Goal: Task Accomplishment & Management: Use online tool/utility

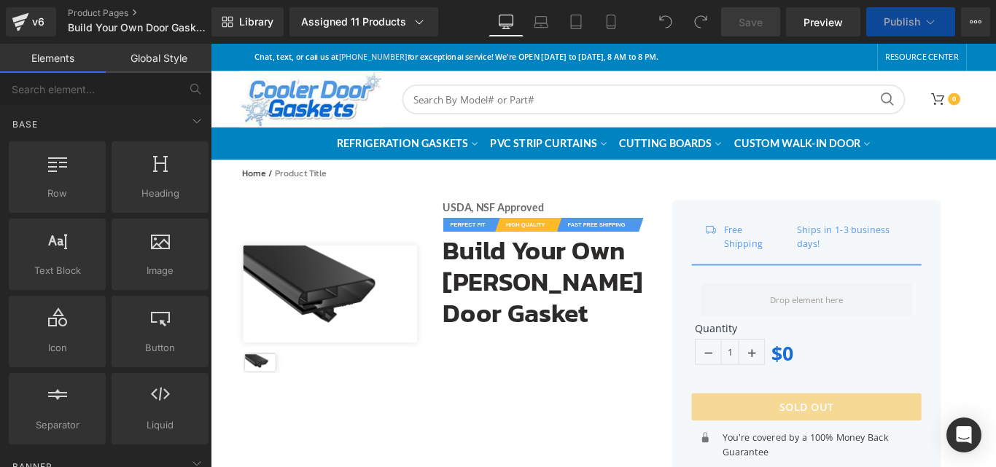
click at [933, 20] on icon at bounding box center [930, 22] width 15 height 15
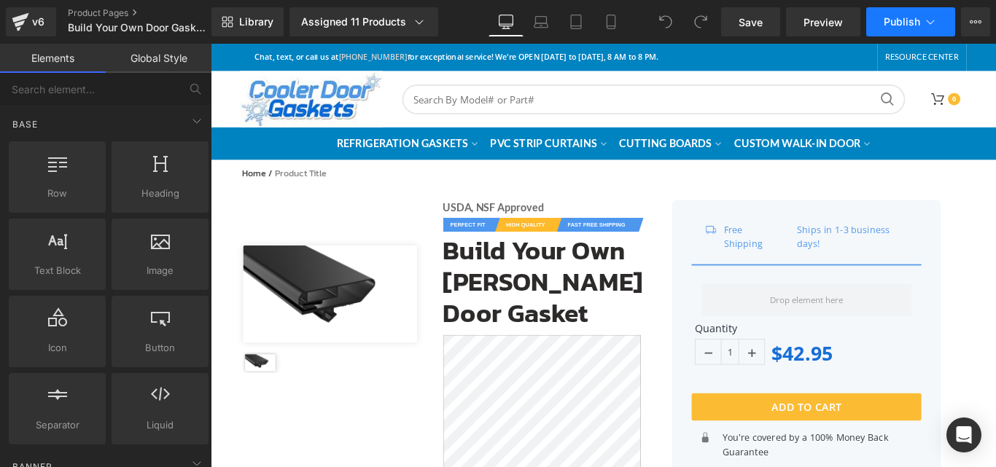
click at [931, 21] on icon at bounding box center [930, 22] width 15 height 15
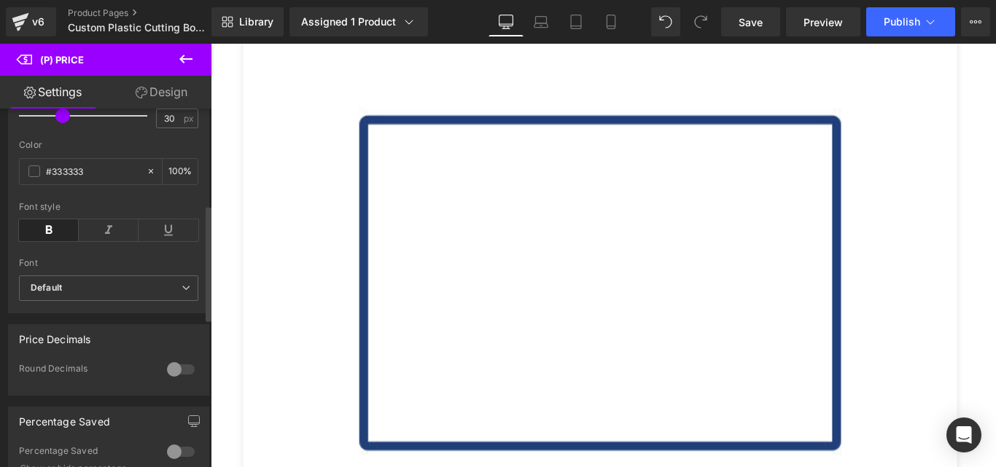
scroll to position [292, 0]
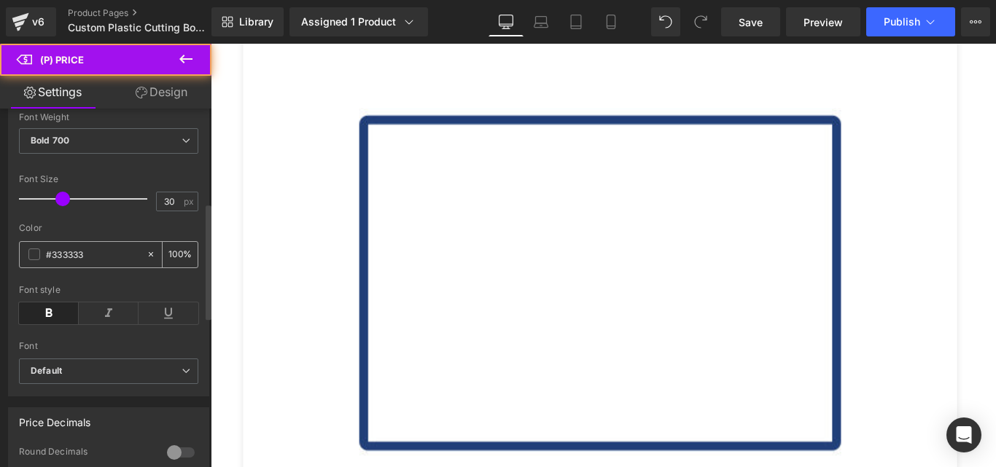
click at [89, 255] on div "#333333" at bounding box center [83, 255] width 126 height 26
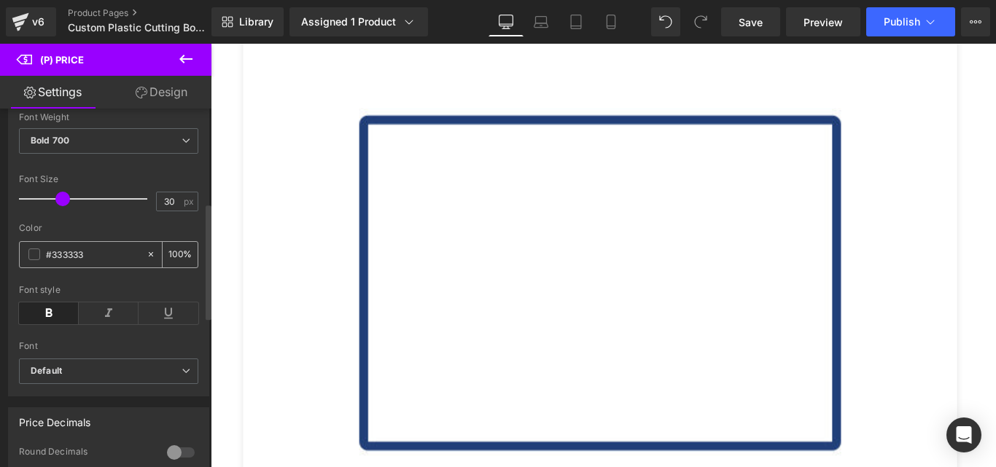
click at [89, 255] on div "#333333" at bounding box center [83, 255] width 126 height 26
click at [78, 262] on input "#333333" at bounding box center [92, 254] width 93 height 16
paste input "#fbbc34"
type input "##fbbc34"
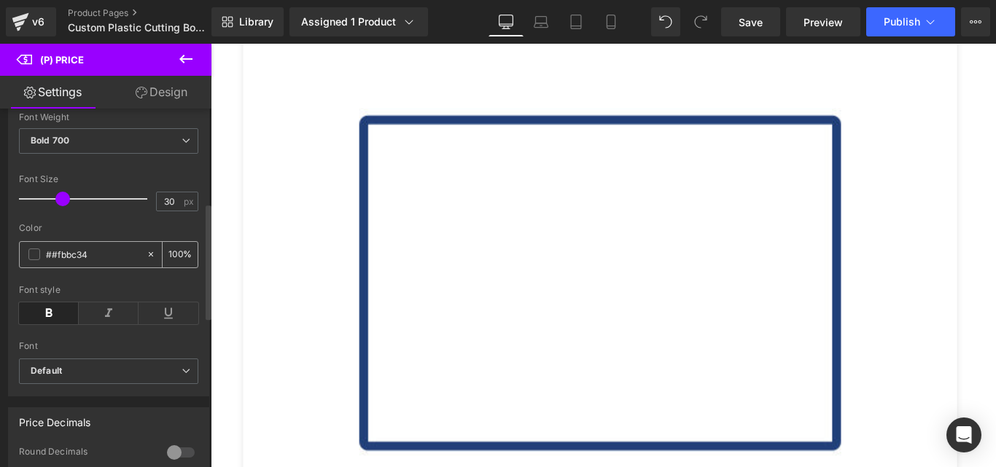
type input "0"
click at [55, 262] on input "##fbbc34" at bounding box center [92, 254] width 93 height 16
type input "#fbbc34"
type input "100"
type input "#fbbc34"
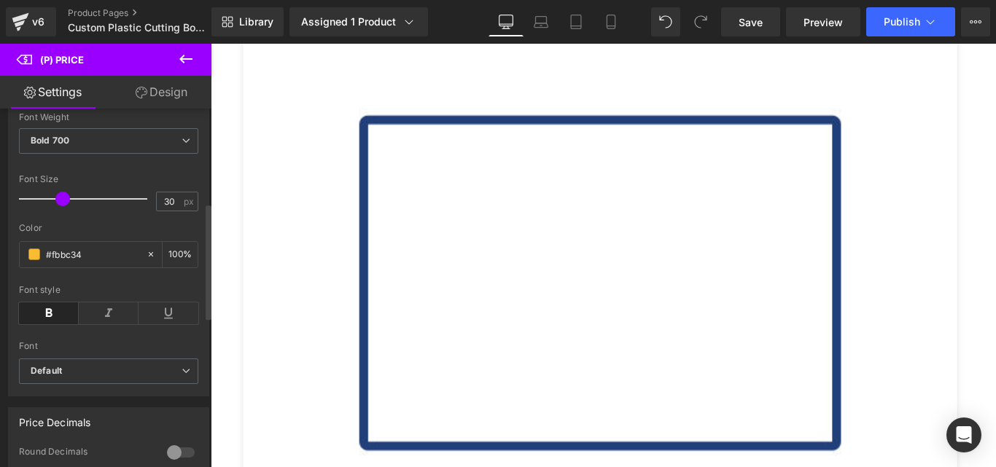
click at [79, 284] on div "Color #fbbc34 100 %" at bounding box center [108, 254] width 179 height 62
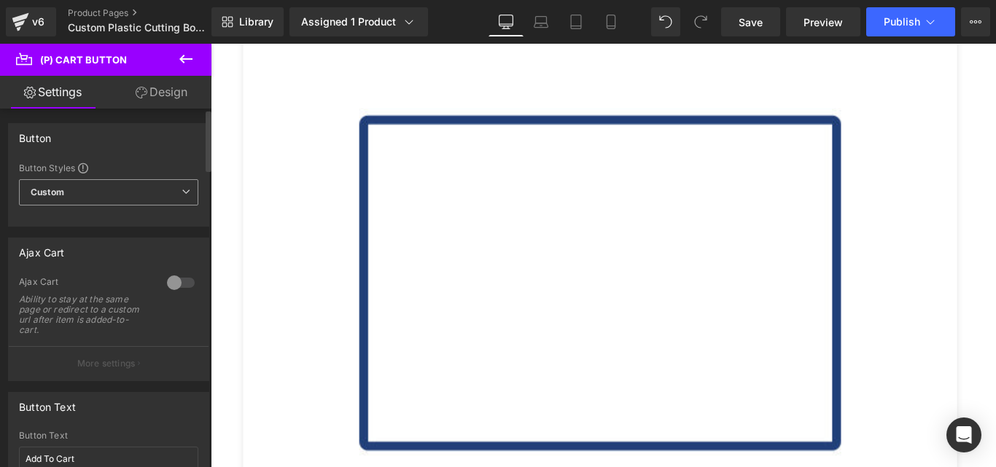
click at [110, 196] on span "Custom Setup Global Style" at bounding box center [108, 192] width 179 height 26
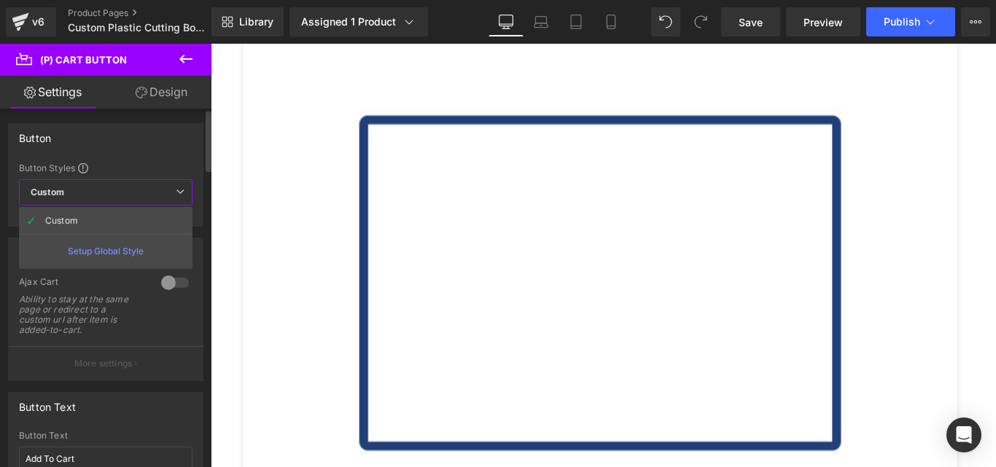
click at [104, 239] on div "Setup Global Style" at bounding box center [106, 251] width 174 height 34
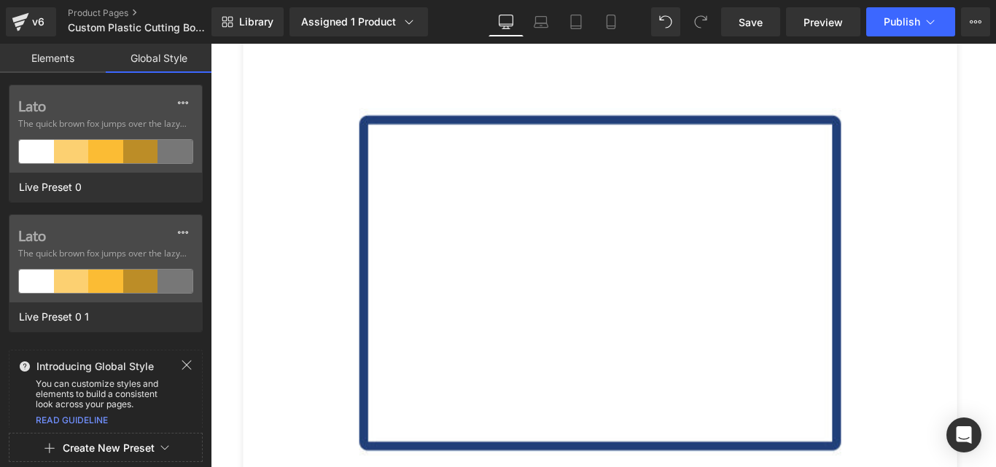
click at [69, 48] on link "Elements" at bounding box center [53, 58] width 106 height 29
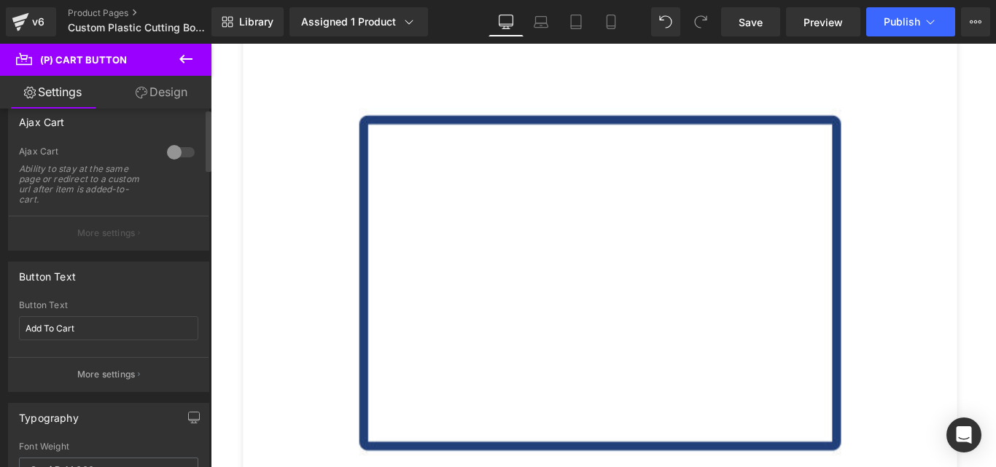
scroll to position [0, 0]
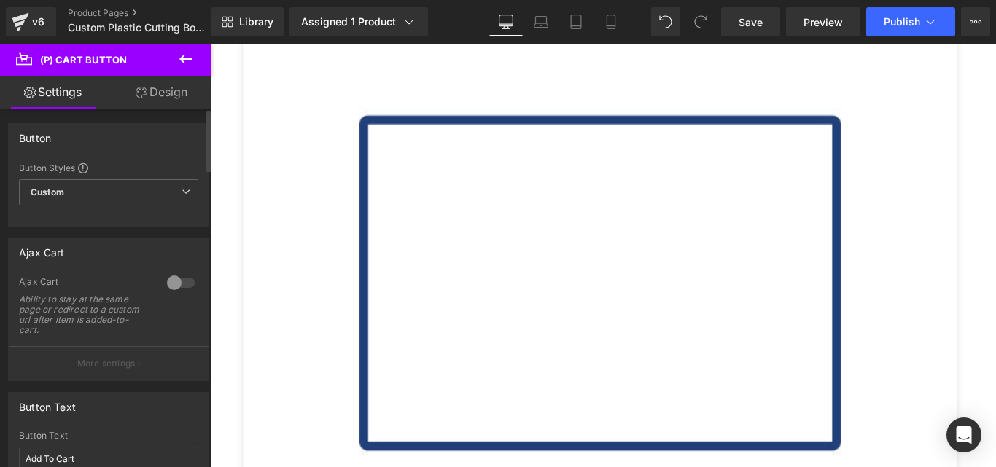
click at [163, 101] on link "Design" at bounding box center [162, 92] width 106 height 33
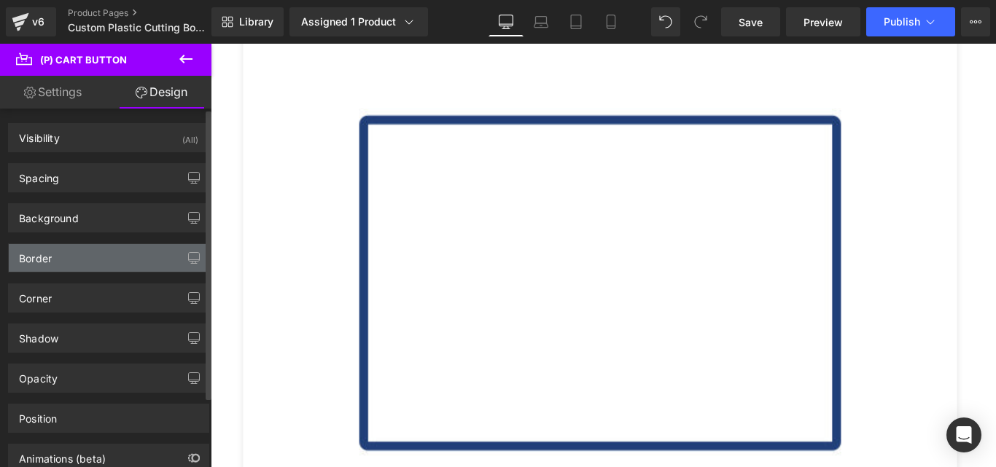
click at [99, 252] on div "Border" at bounding box center [109, 258] width 200 height 28
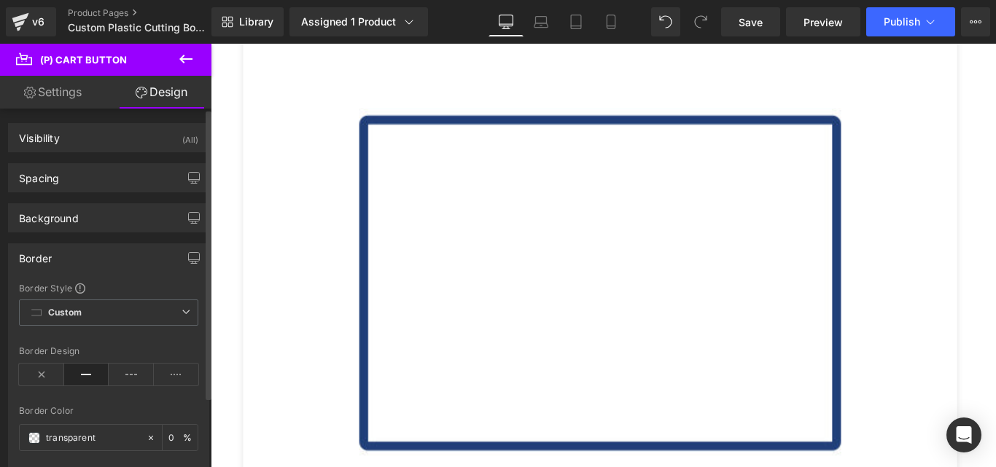
click at [99, 252] on div "Border" at bounding box center [109, 258] width 200 height 28
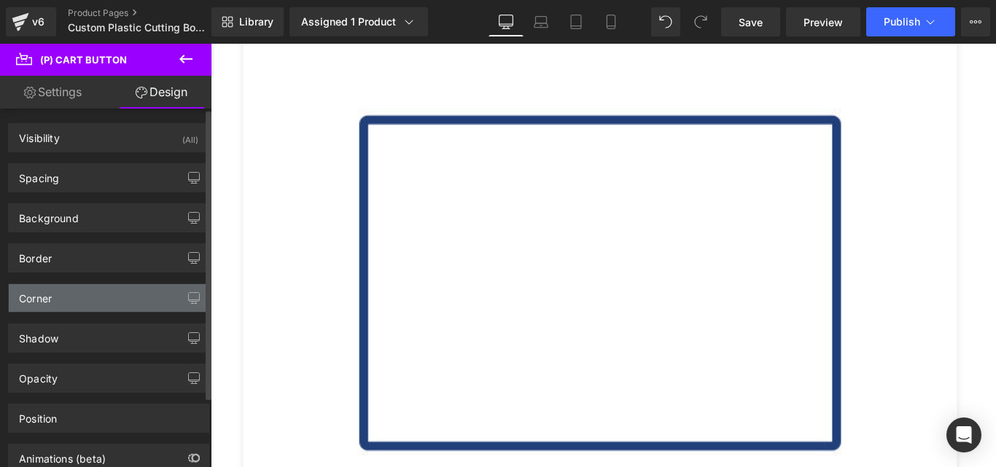
click at [91, 294] on div "Corner" at bounding box center [109, 298] width 200 height 28
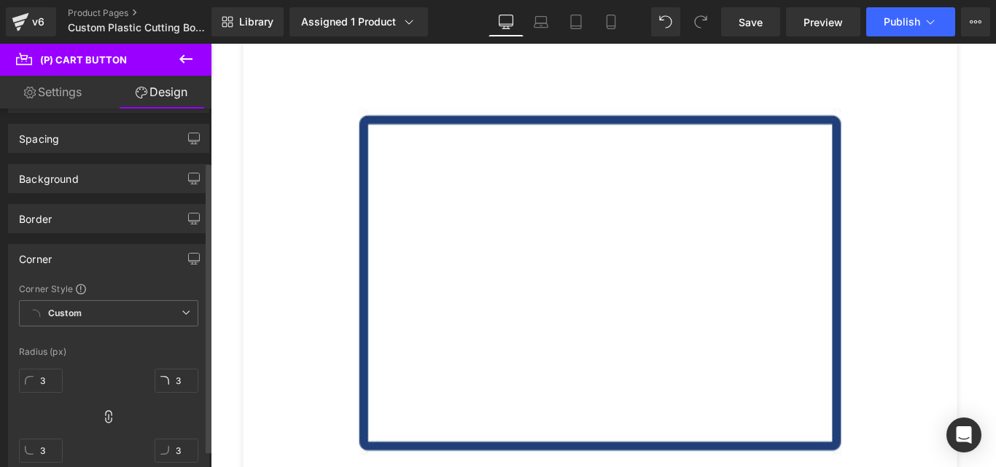
scroll to position [73, 0]
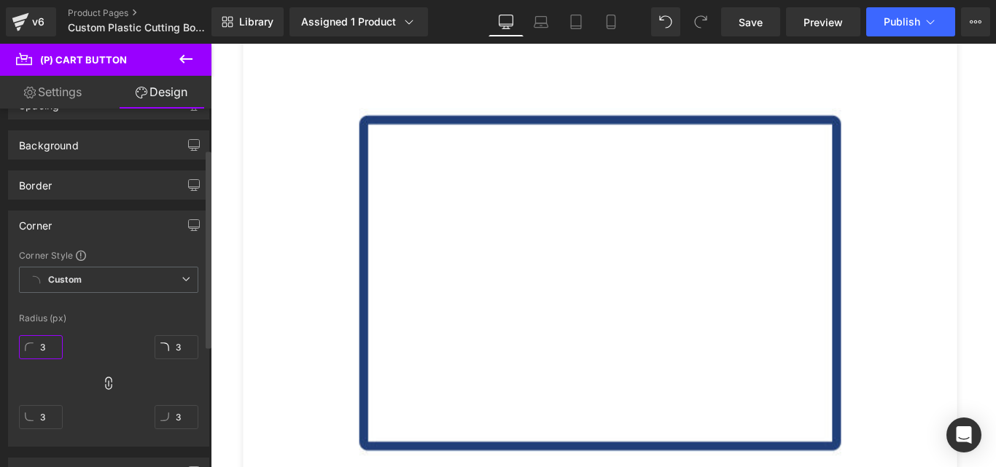
click at [41, 354] on input "3" at bounding box center [41, 347] width 44 height 24
click at [49, 351] on input "3" at bounding box center [41, 347] width 44 height 24
type input "330"
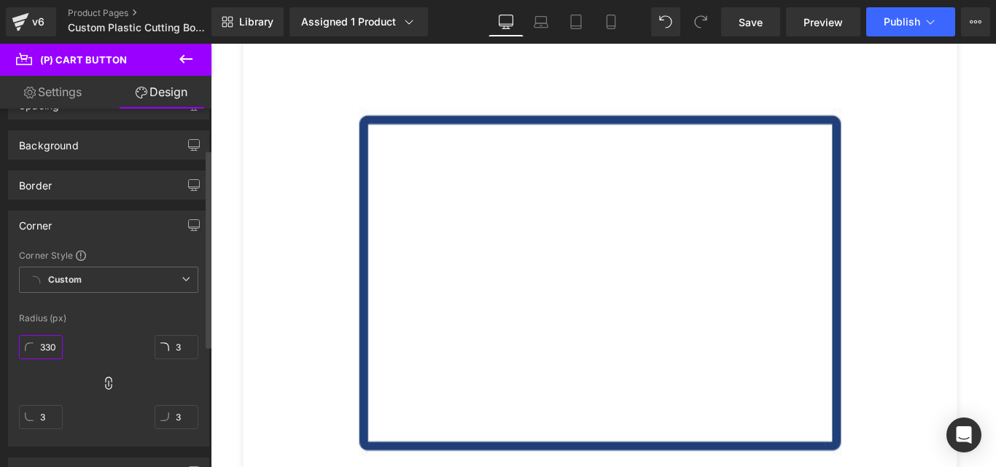
type input "330"
click at [47, 349] on input "330" at bounding box center [41, 347] width 44 height 24
type input "3"
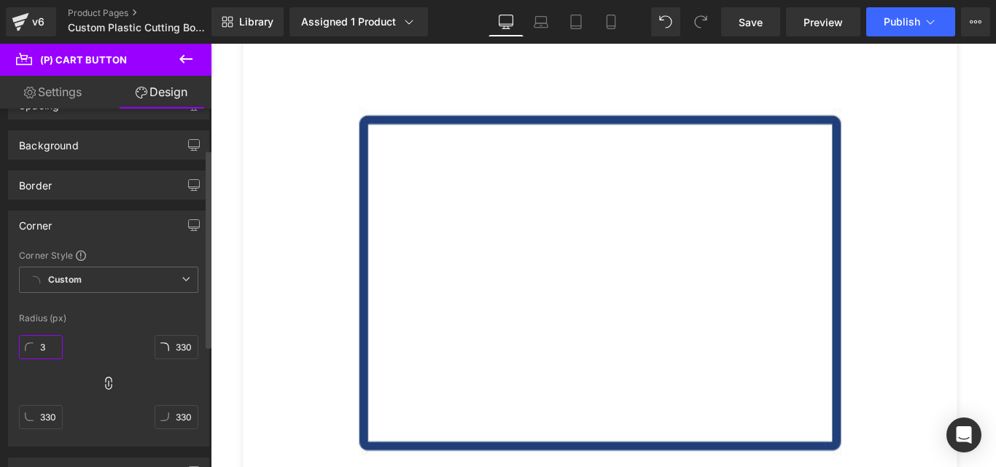
type input "3"
type input "30"
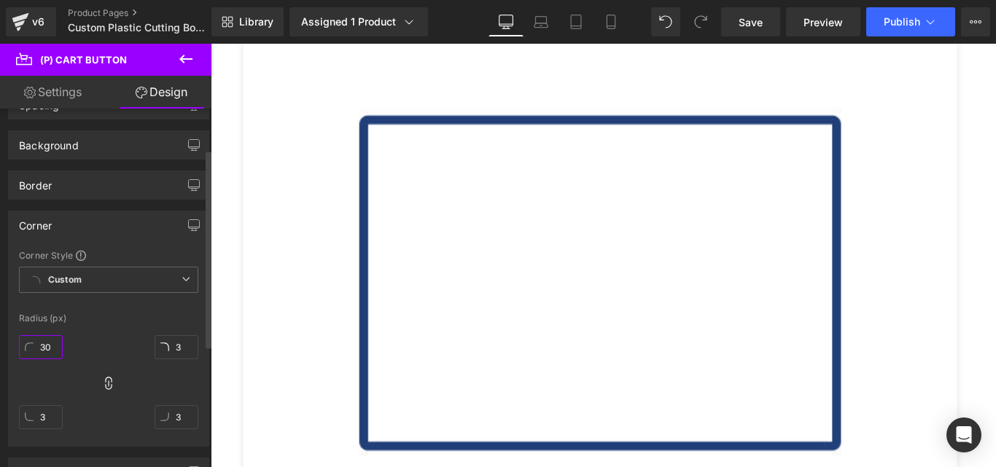
type input "30"
click at [98, 319] on div "Radius (px)" at bounding box center [108, 319] width 179 height 10
click at [71, 230] on div "Corner" at bounding box center [109, 225] width 200 height 28
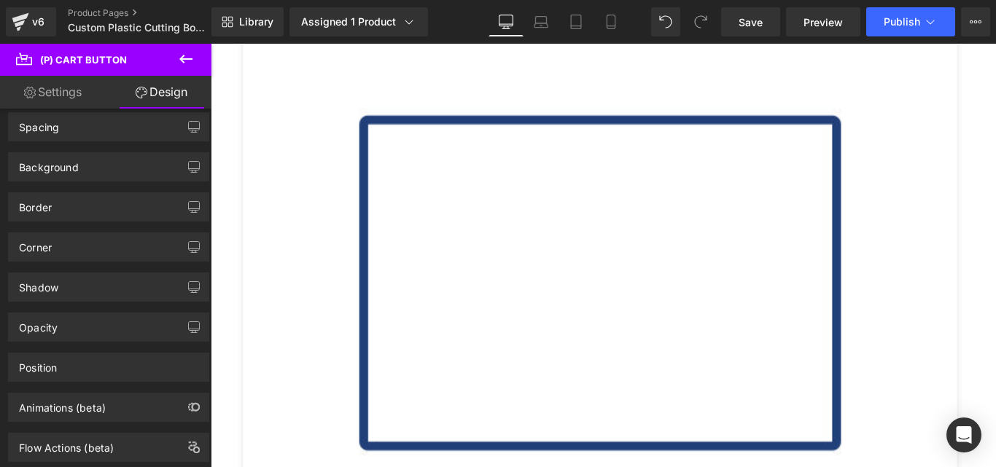
scroll to position [0, 0]
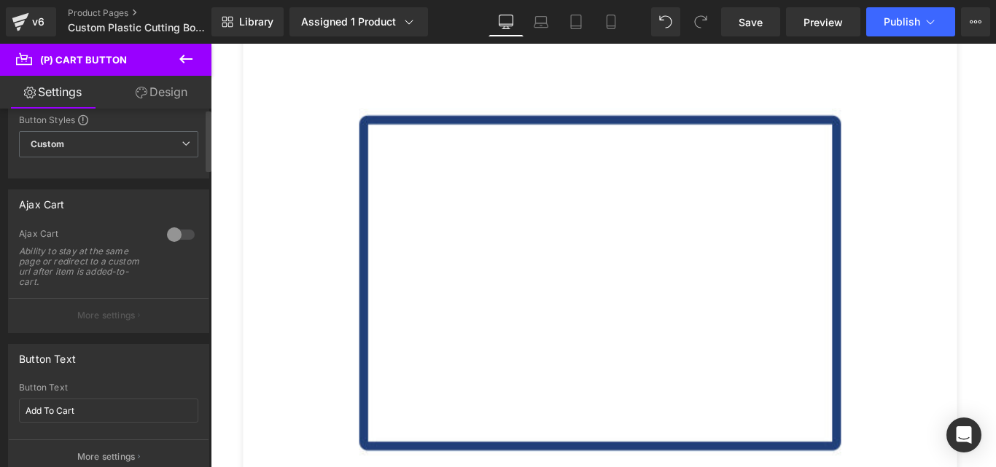
scroll to position [73, 0]
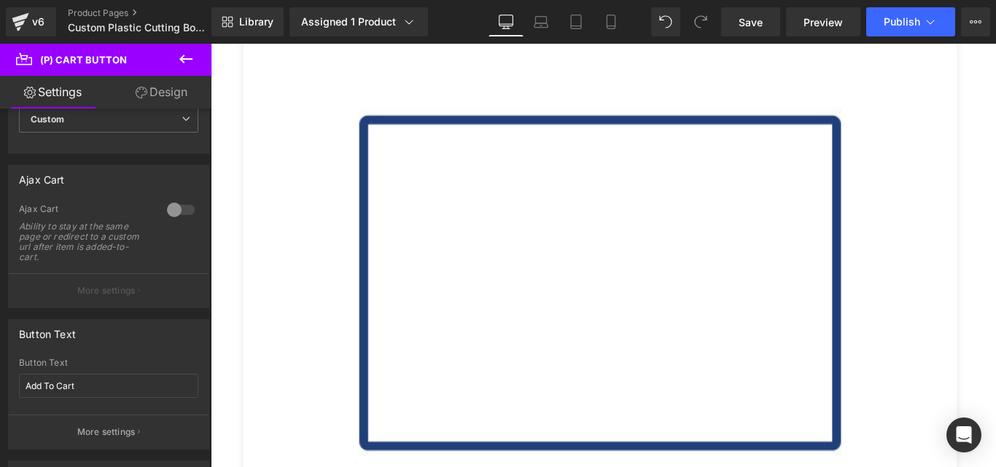
click at [144, 104] on link "Design" at bounding box center [162, 92] width 106 height 33
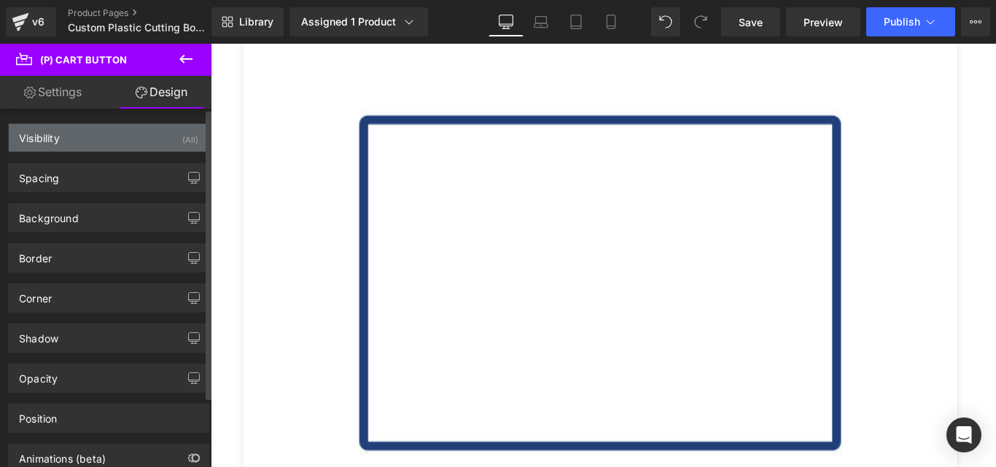
click at [100, 144] on div "Visibility (All)" at bounding box center [109, 138] width 200 height 28
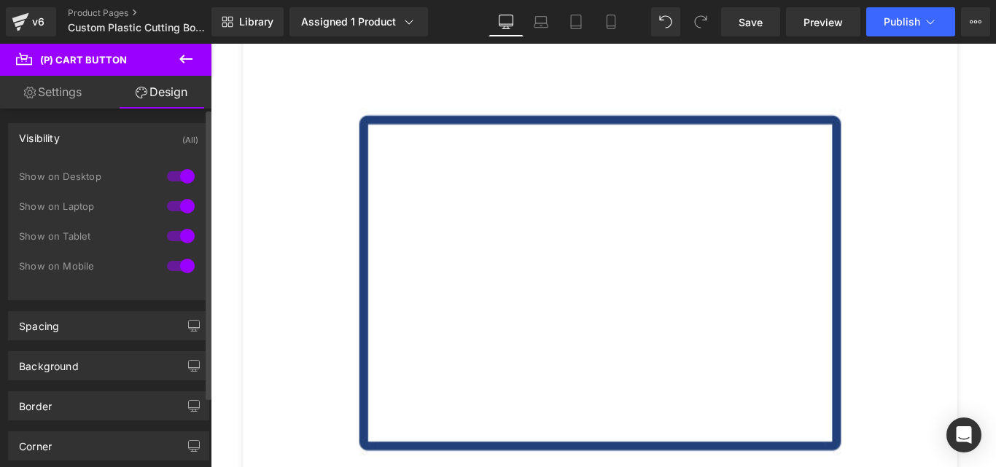
click at [100, 144] on div "Visibility (All)" at bounding box center [109, 138] width 200 height 28
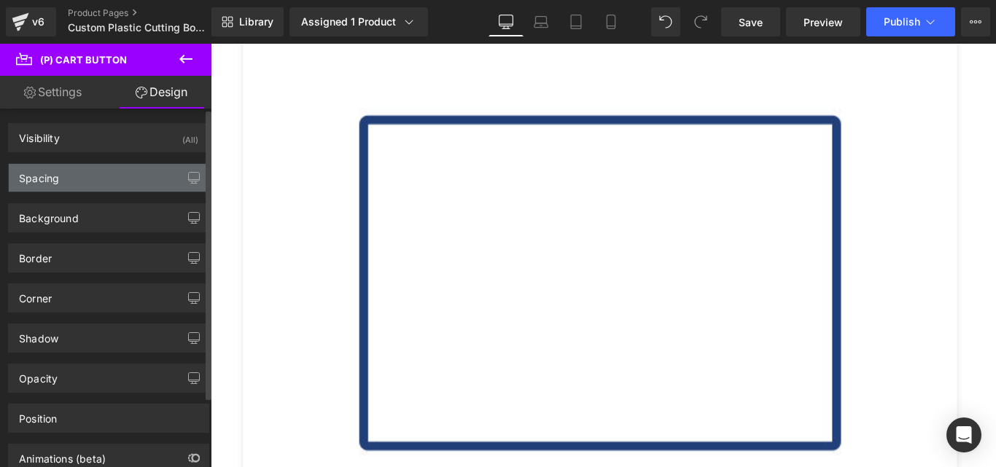
click at [93, 168] on div "Spacing" at bounding box center [109, 178] width 200 height 28
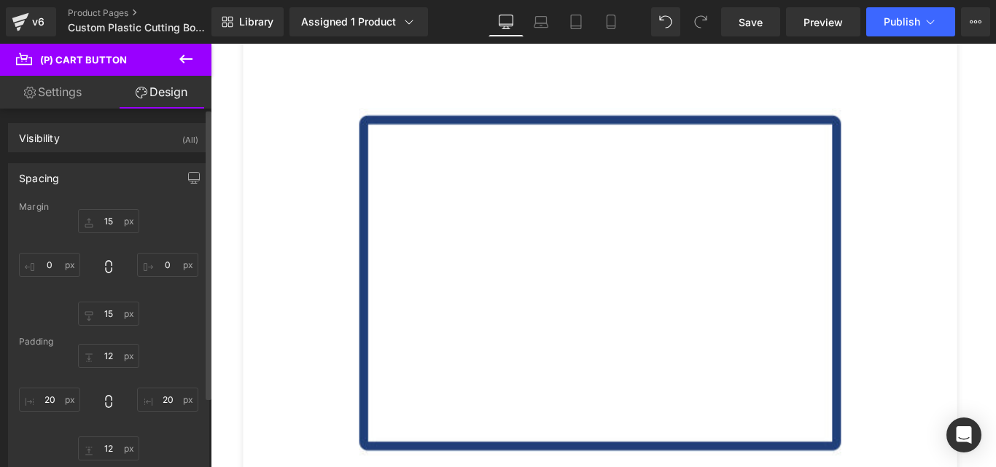
click at [93, 168] on div "Spacing" at bounding box center [109, 178] width 200 height 28
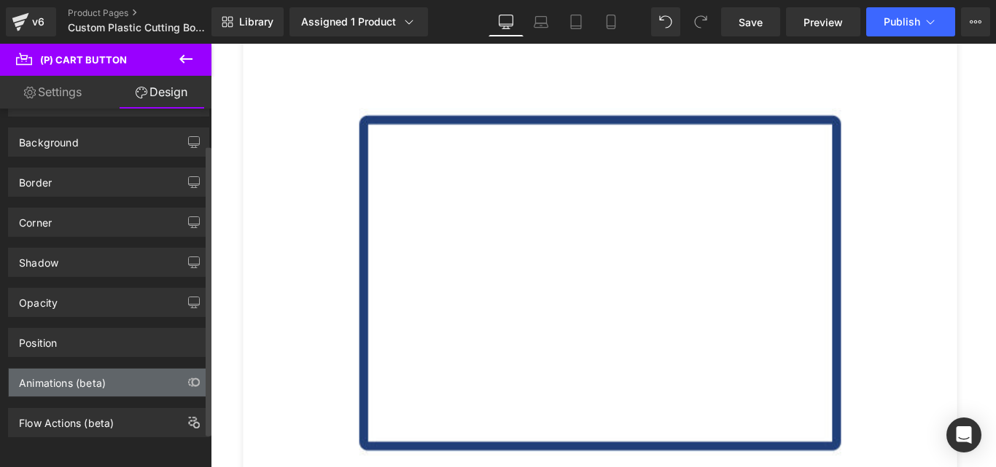
scroll to position [14, 0]
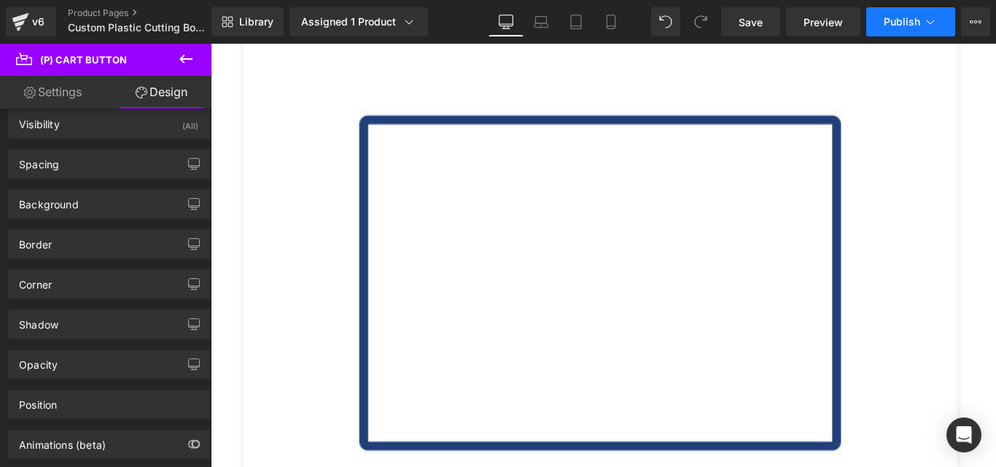
click at [924, 17] on icon at bounding box center [930, 22] width 15 height 15
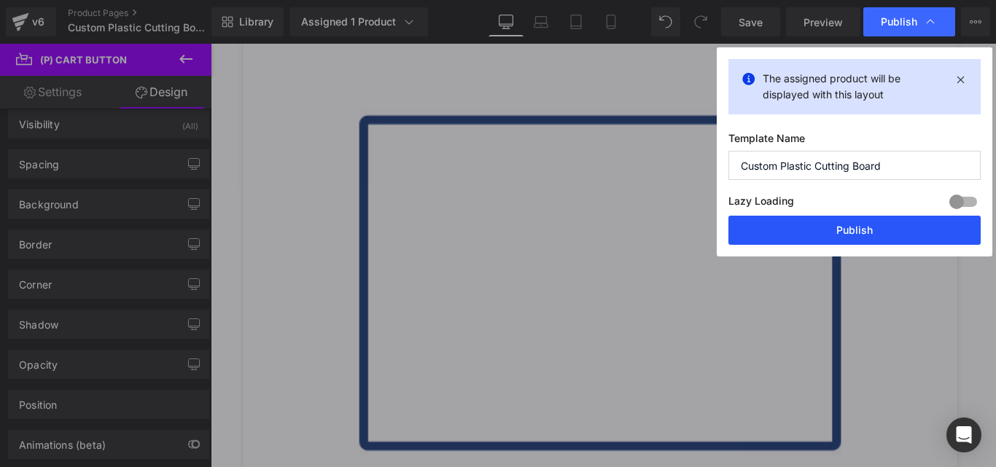
click at [843, 231] on button "Publish" at bounding box center [854, 230] width 252 height 29
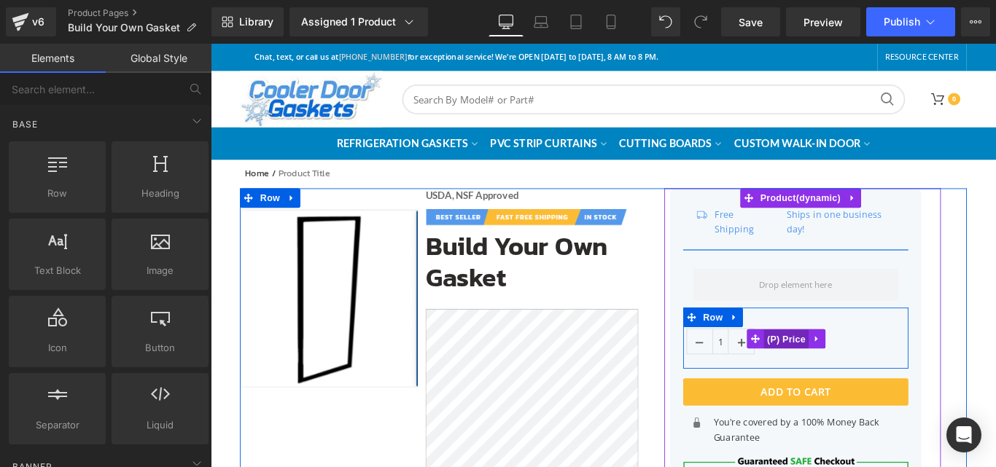
click at [849, 381] on span "(P) Price" at bounding box center [857, 376] width 51 height 22
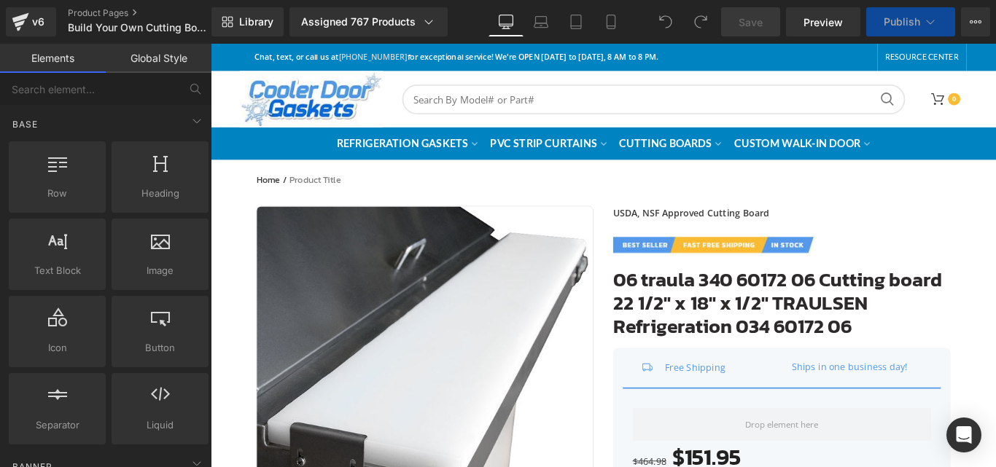
scroll to position [146, 0]
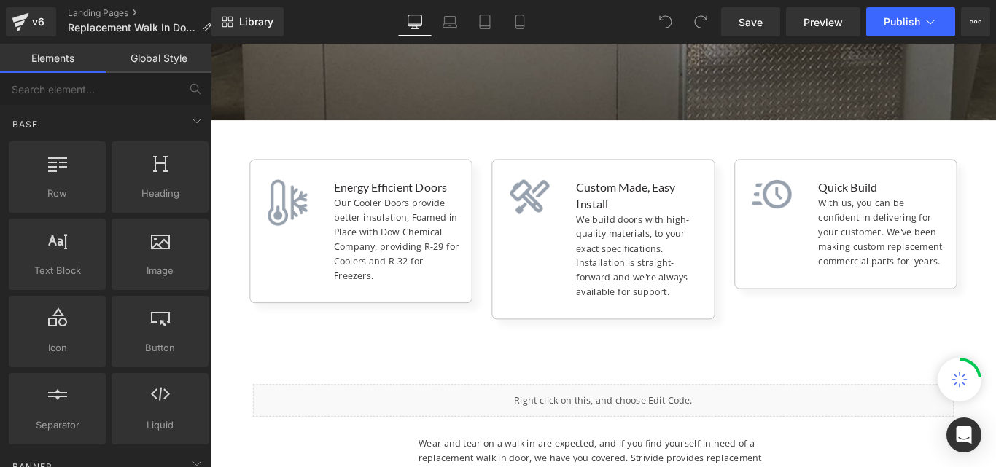
scroll to position [729, 0]
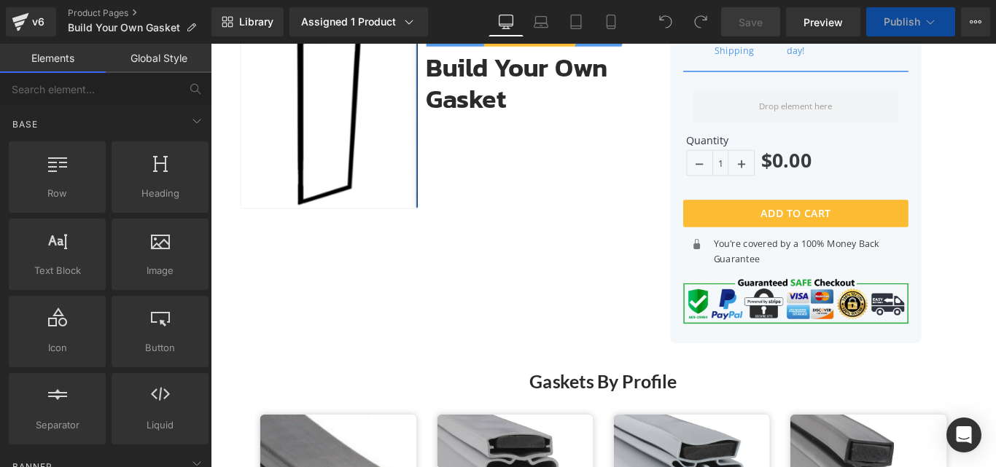
scroll to position [219, 0]
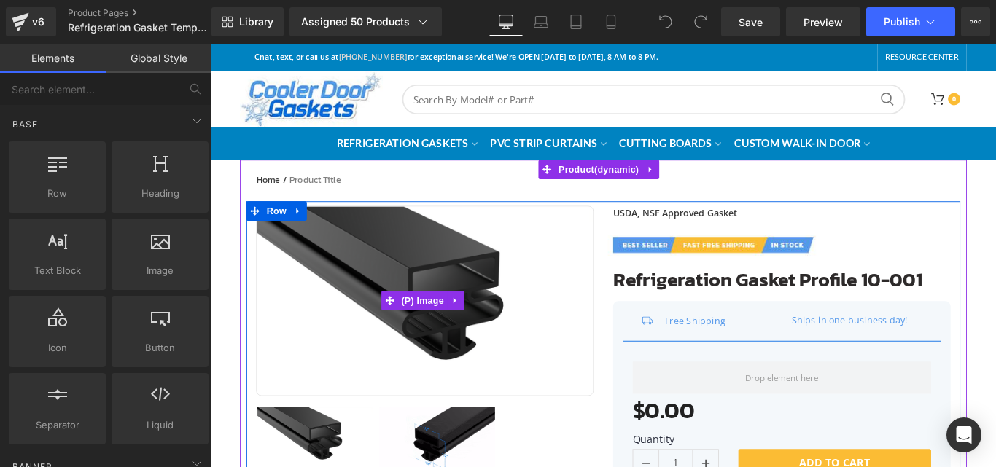
scroll to position [146, 0]
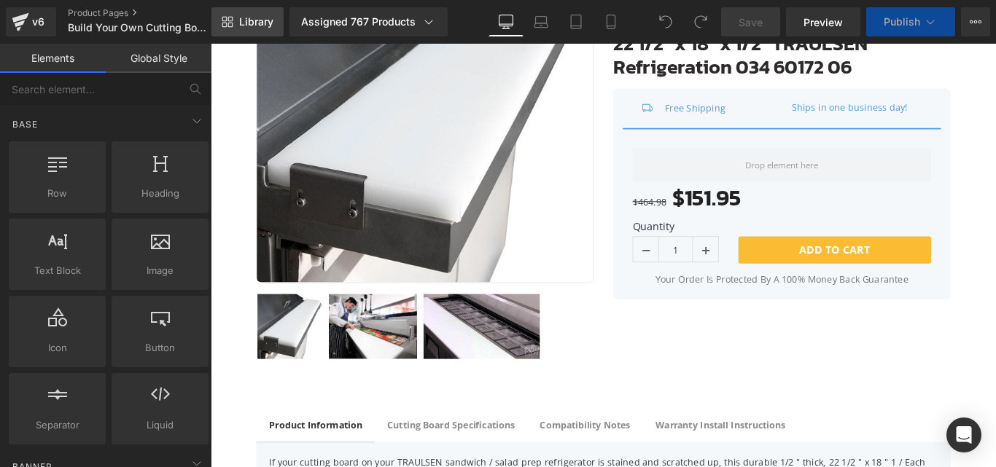
scroll to position [292, 0]
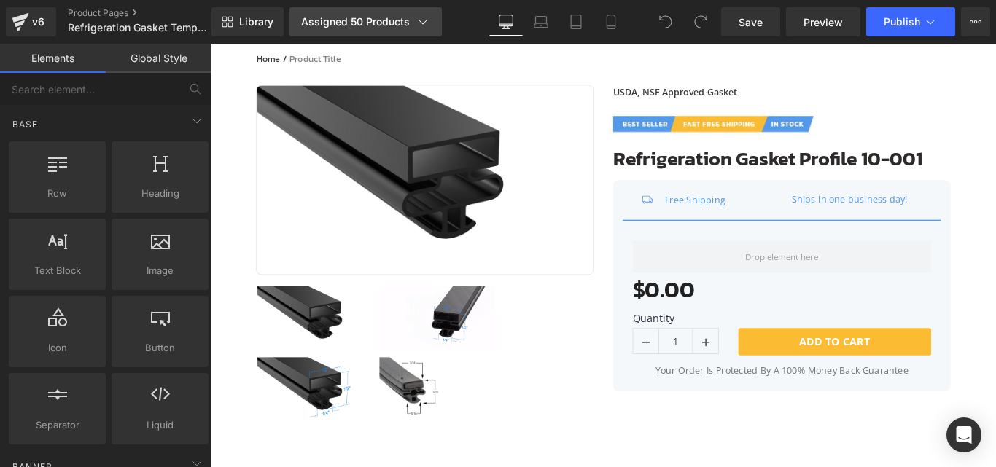
scroll to position [146, 0]
